Goal: Understand process/instructions

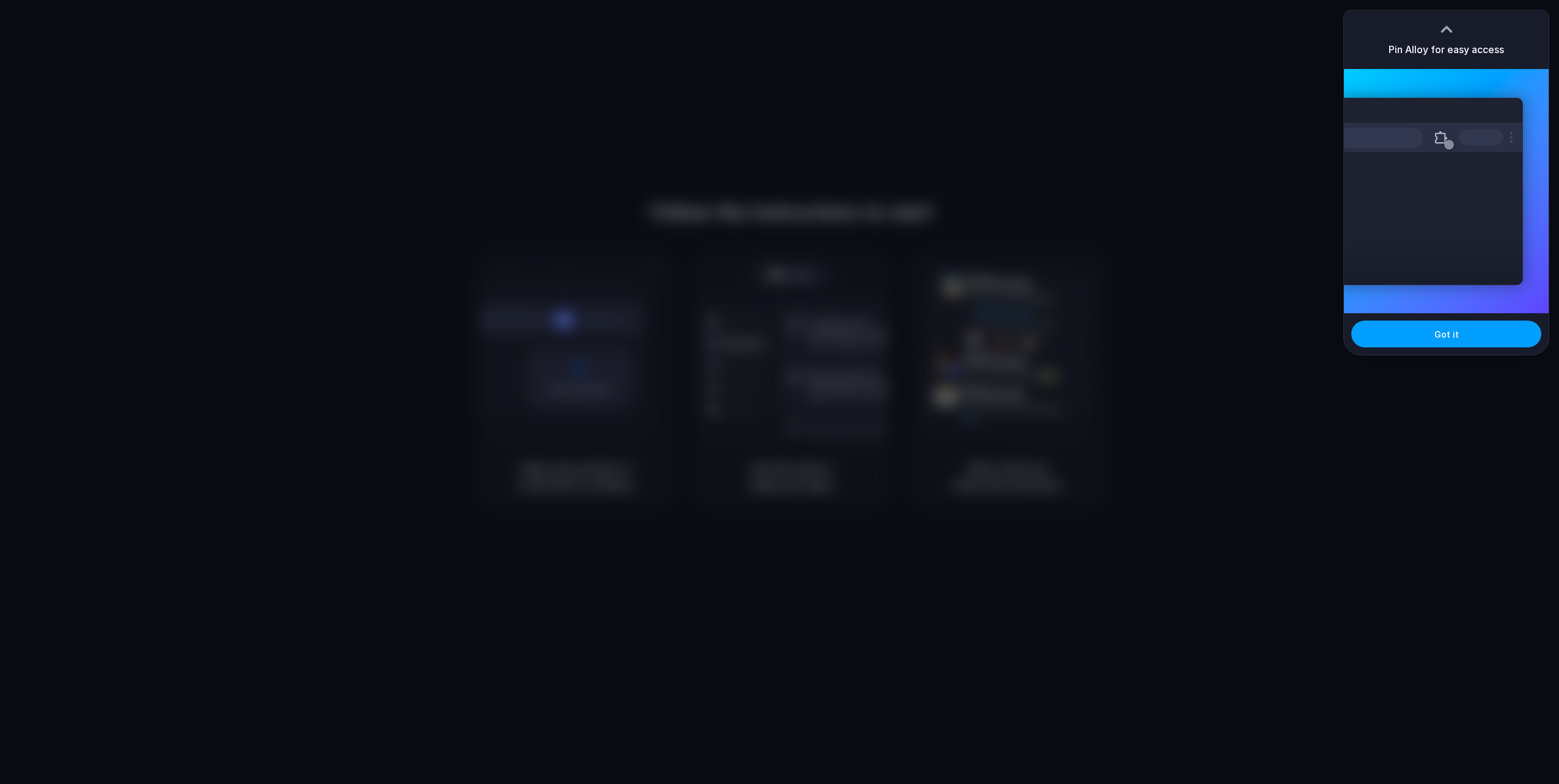
click at [1438, 331] on span "Got it" at bounding box center [1446, 334] width 25 height 13
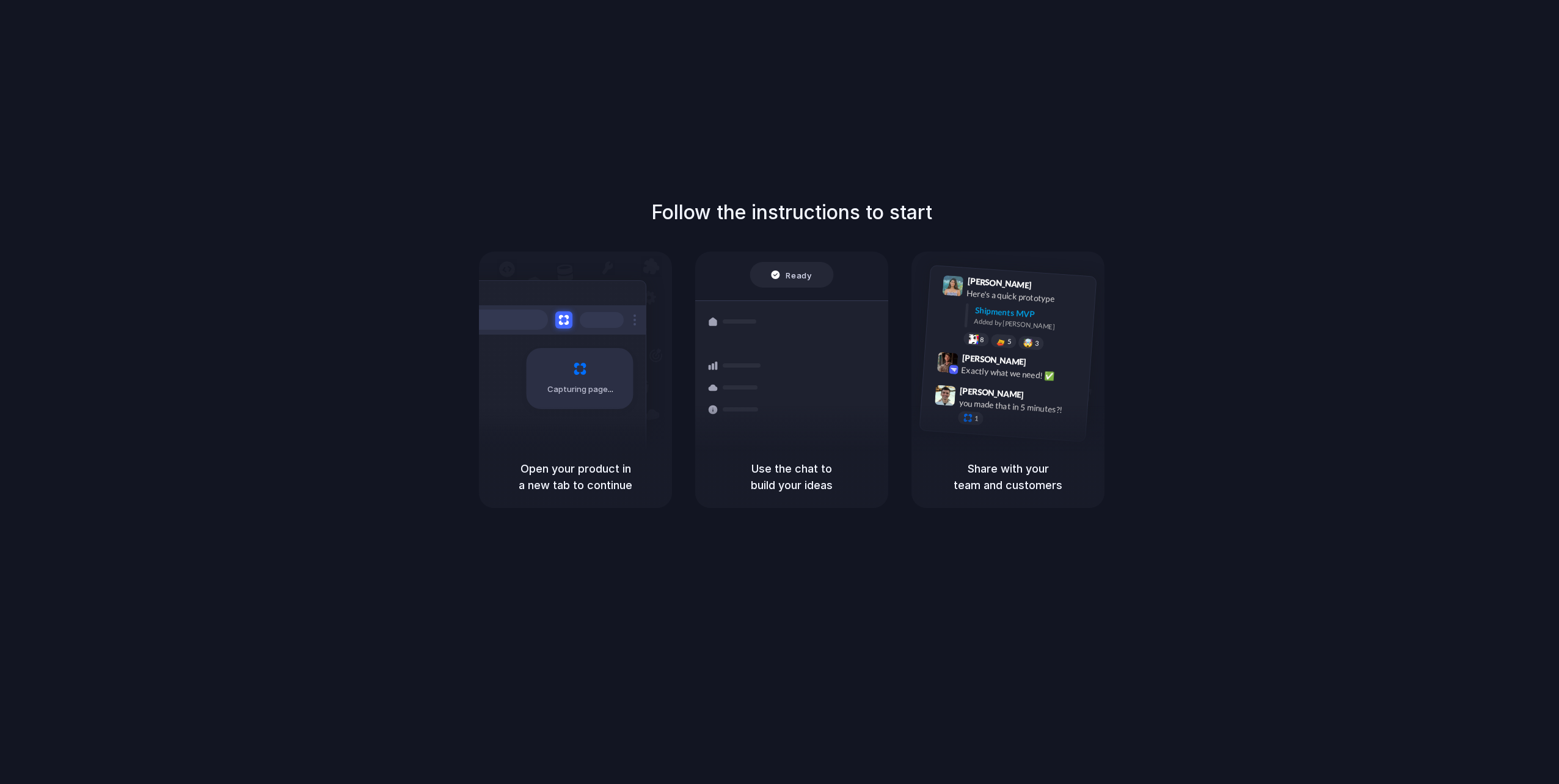
click at [811, 500] on div "Use the chat to build your ideas" at bounding box center [791, 477] width 193 height 62
click at [994, 491] on h5 "Share with your team and customers" at bounding box center [1008, 477] width 164 height 33
click at [1014, 334] on div "[PERSON_NAME] 9:41 AM Here's a quick prototype Shipments MVP Added by [PERSON_N…" at bounding box center [1023, 315] width 130 height 77
drag, startPoint x: 1016, startPoint y: 444, endPoint x: 1013, endPoint y: 475, distance: 31.1
click at [1015, 456] on div "[PERSON_NAME] 9:41 AM Here's a quick prototype Shipments MVP Added by [PERSON_N…" at bounding box center [1007, 380] width 193 height 257
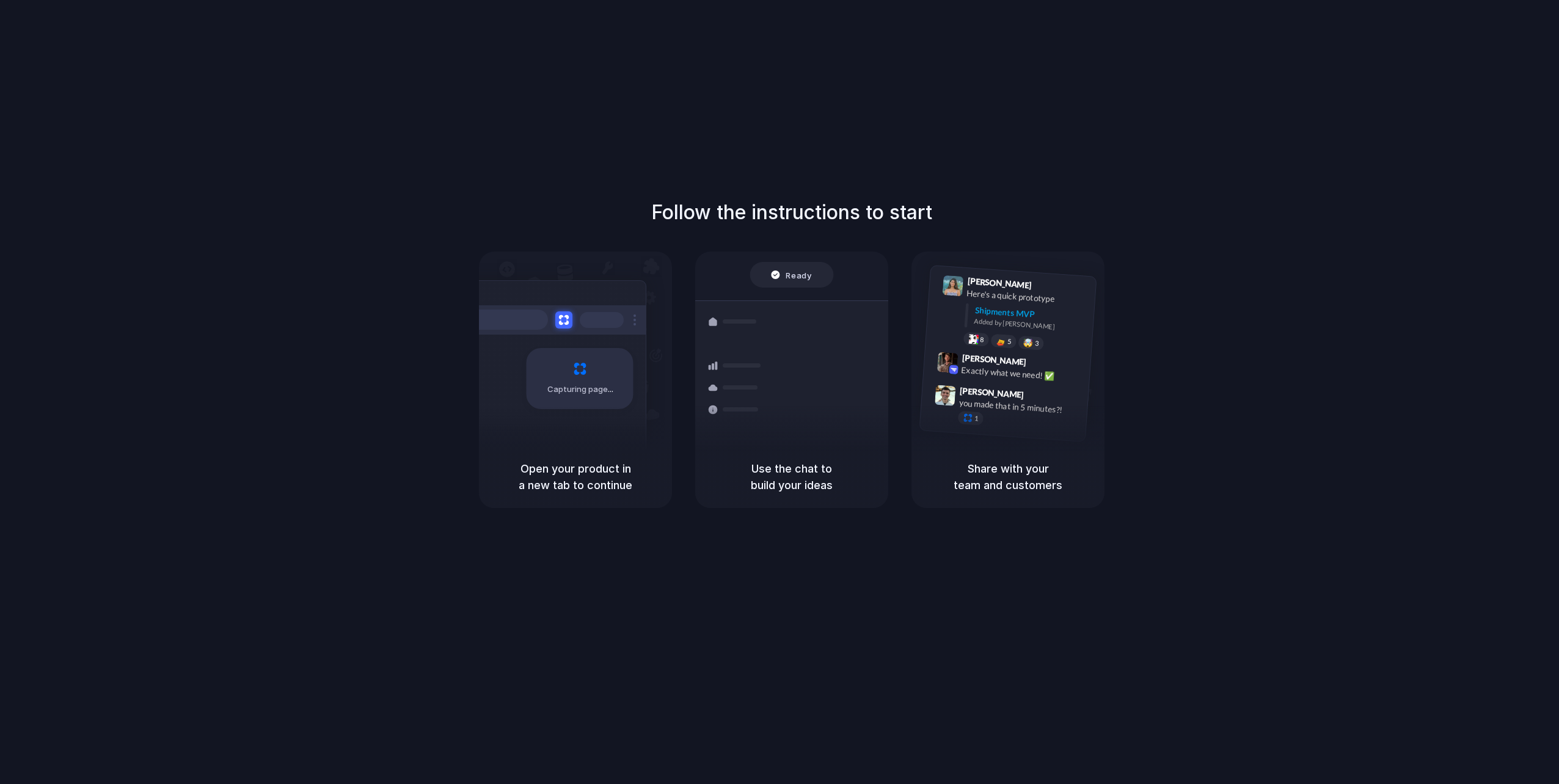
click at [1011, 497] on div "Share with your team and customers" at bounding box center [1007, 477] width 193 height 62
click at [866, 212] on h1 "Follow the instructions to start" at bounding box center [792, 213] width 281 height 30
